Goal: Task Accomplishment & Management: Manage account settings

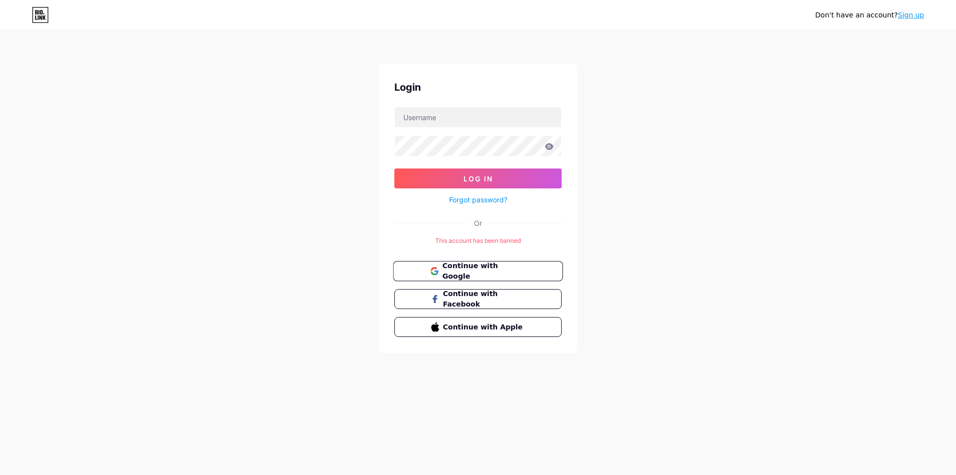
click at [487, 269] on span "Continue with Google" at bounding box center [483, 271] width 83 height 21
click at [482, 123] on input "text" at bounding box center [478, 117] width 166 height 20
paste input "[EMAIL_ADDRESS][DOMAIN_NAME]"
type input "[EMAIL_ADDRESS][DOMAIN_NAME]"
click at [467, 180] on span "Log In" at bounding box center [478, 178] width 29 height 8
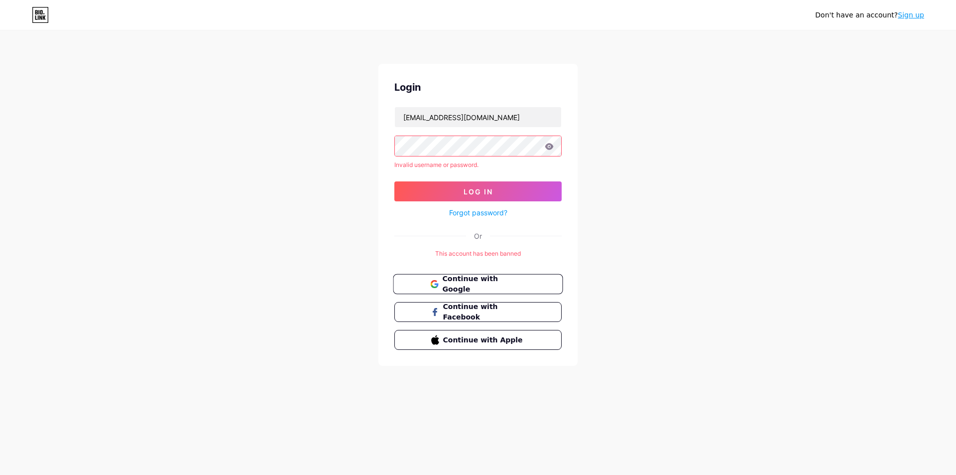
click at [524, 288] on span "Continue with Google" at bounding box center [483, 283] width 83 height 21
